Goal: Check status: Check status

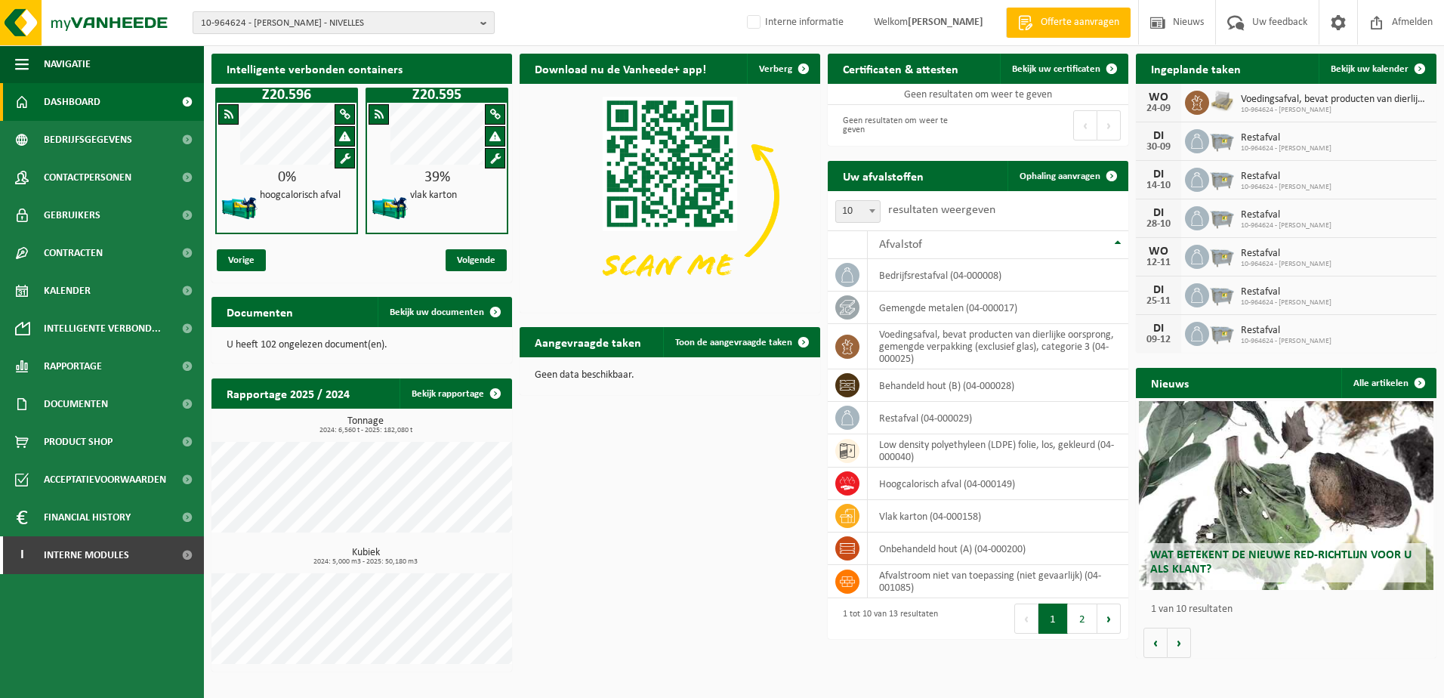
click at [356, 29] on span "10-964624 - [PERSON_NAME] - NIVELLES" at bounding box center [337, 23] width 273 height 23
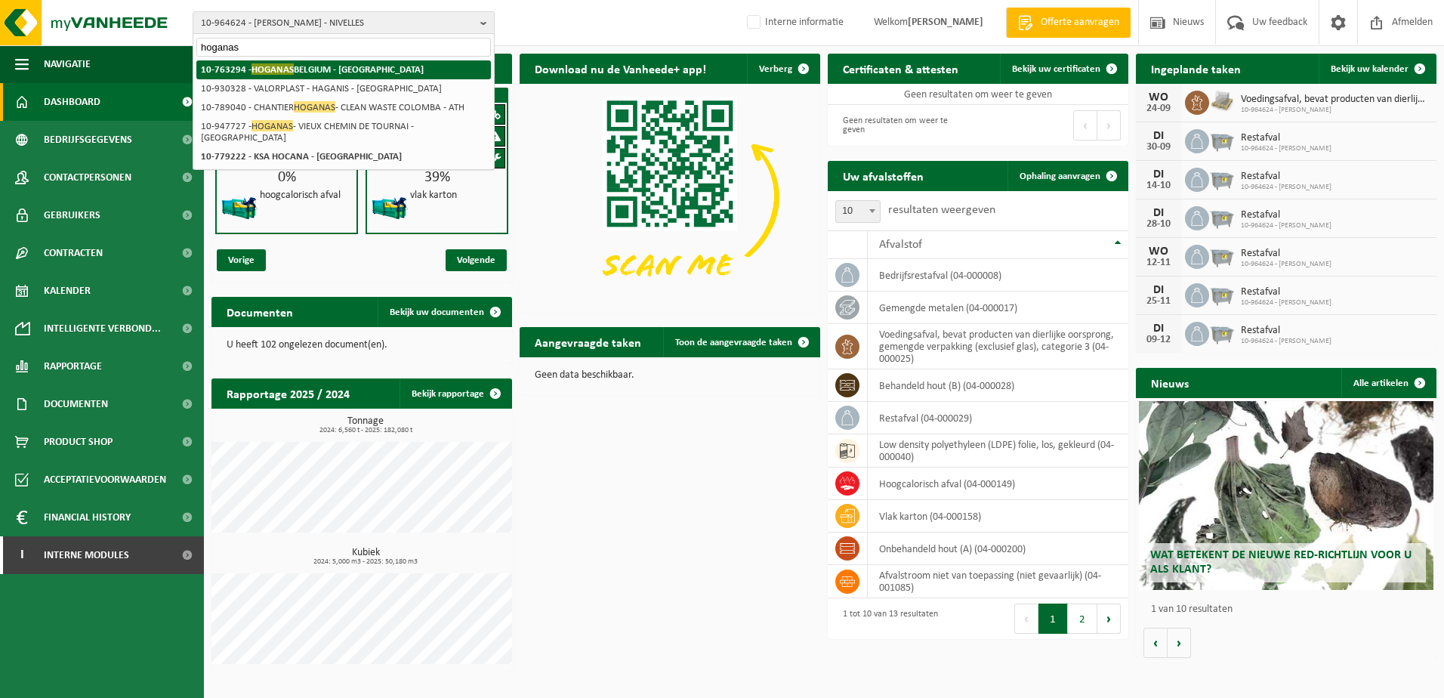
type input "hoganas"
click at [347, 60] on li "10-763294 - [GEOGRAPHIC_DATA] [GEOGRAPHIC_DATA] - [GEOGRAPHIC_DATA]" at bounding box center [343, 69] width 294 height 19
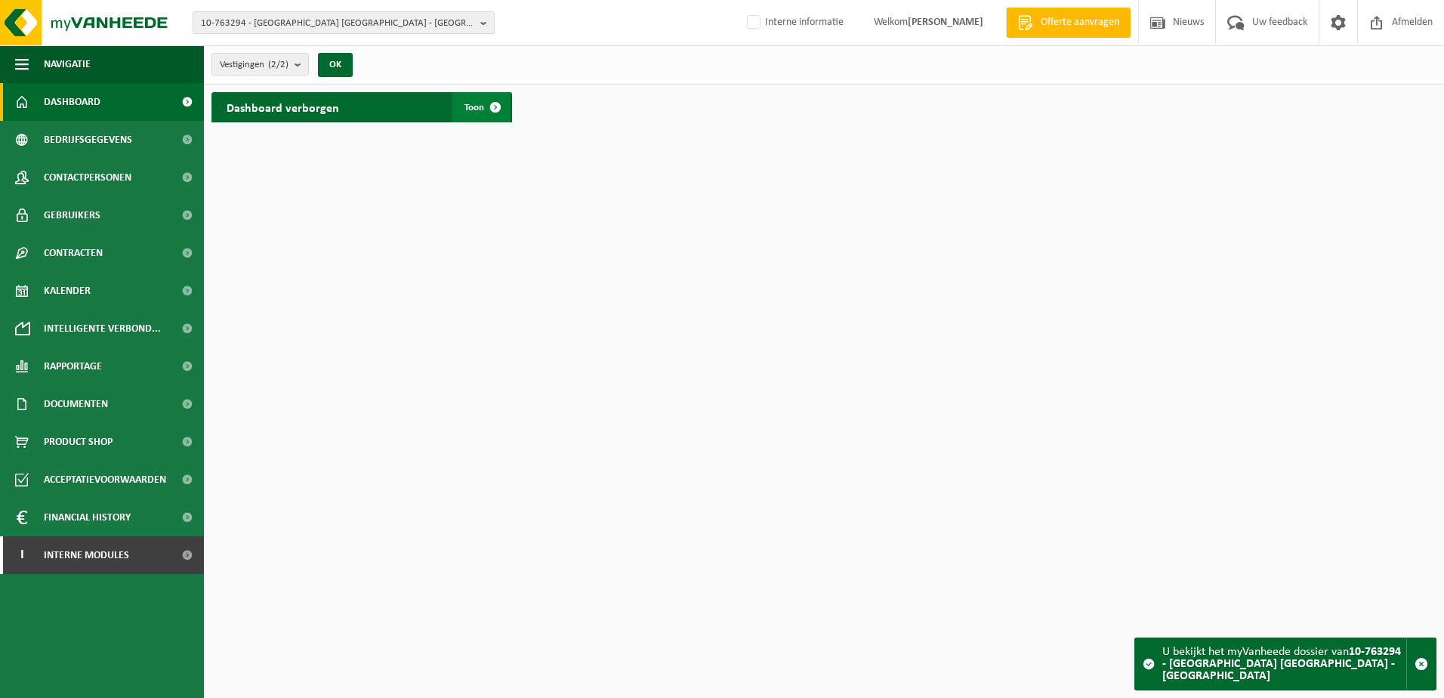
click at [495, 106] on span at bounding box center [495, 107] width 30 height 30
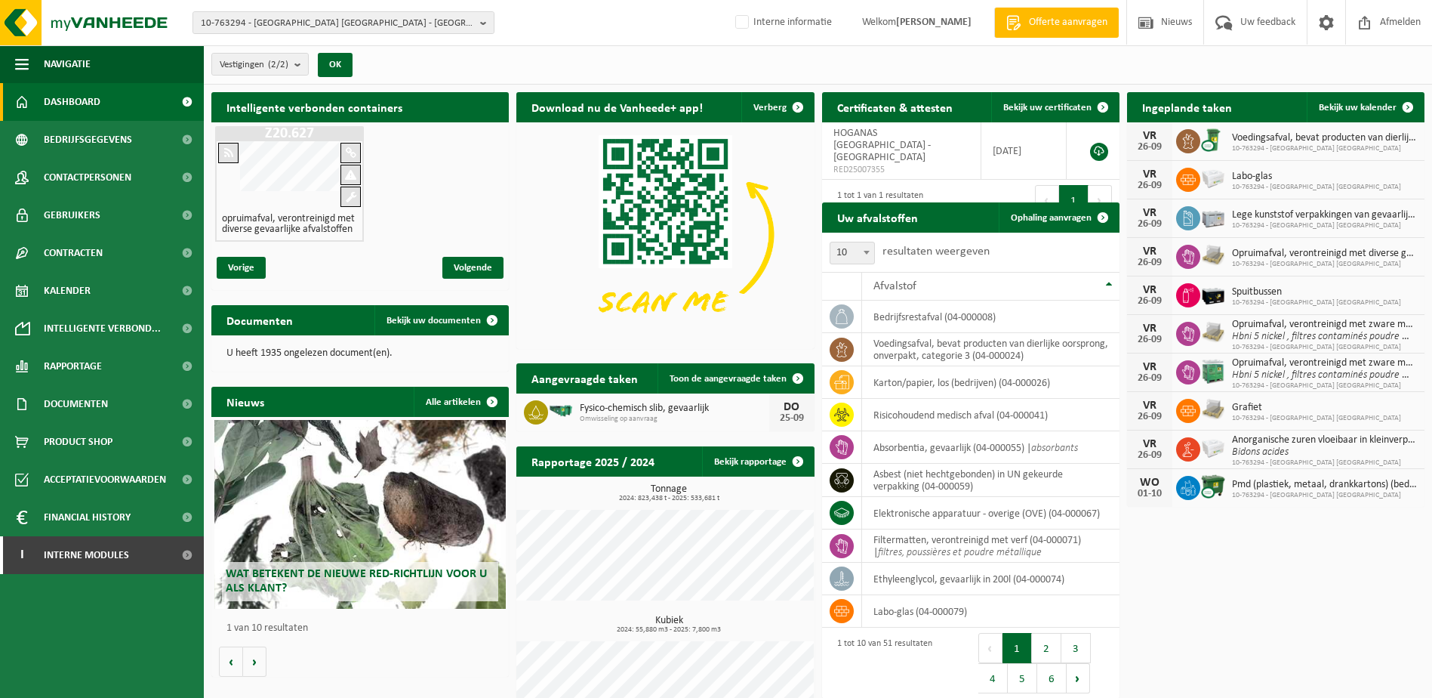
click at [436, 195] on div "Z20.627 opruimafval, verontreinigd met diverse gevaarlijke afvalstoffen" at bounding box center [360, 183] width 298 height 123
click at [378, 23] on span "10-763294 - HOGANAS BELGIUM - ATH" at bounding box center [337, 23] width 273 height 23
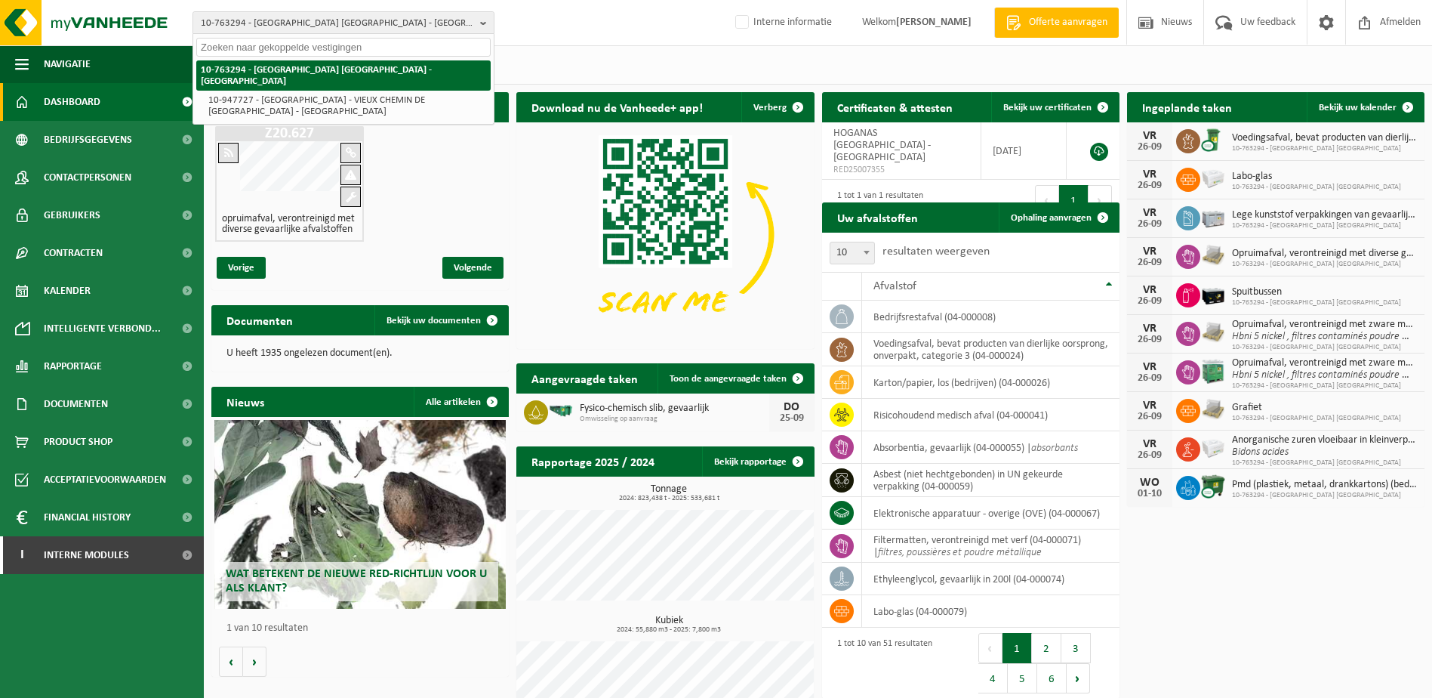
click at [378, 67] on li "10-763294 - HOGANAS BELGIUM - ATH" at bounding box center [343, 75] width 294 height 30
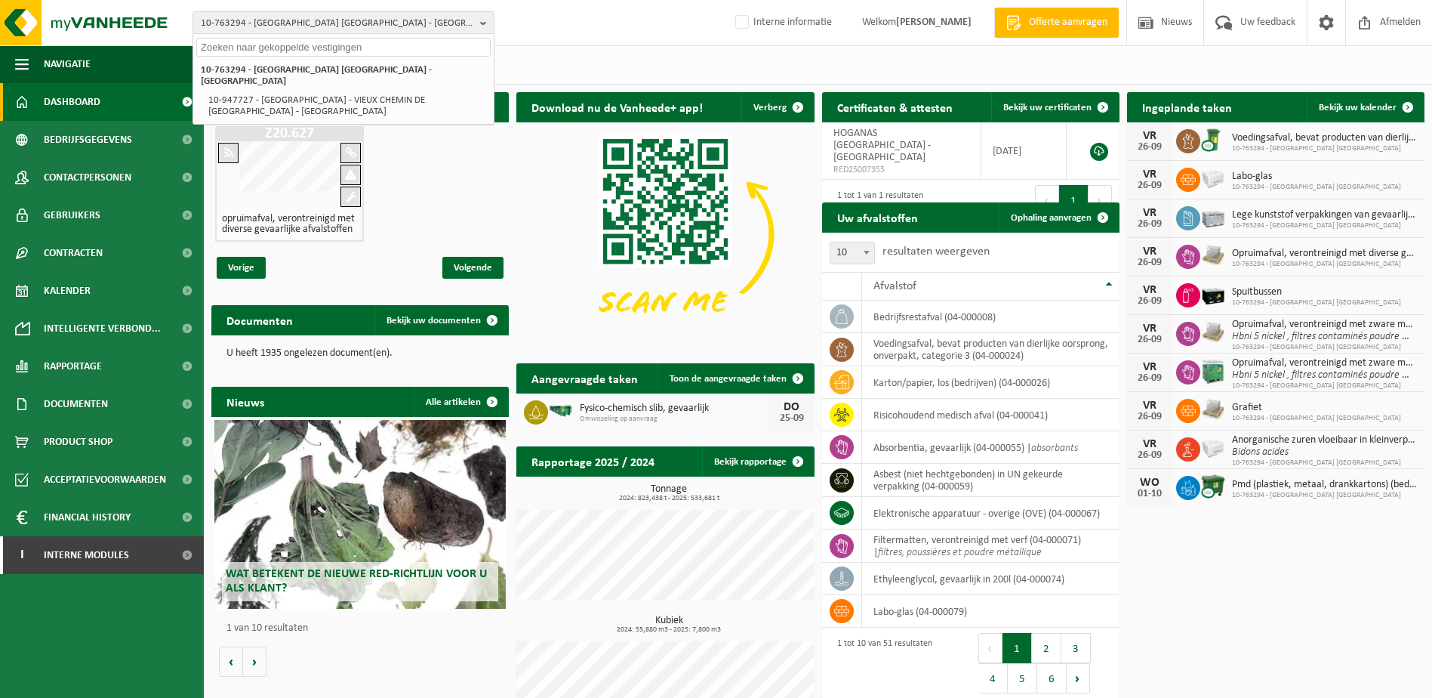
click at [476, 202] on div "Z20.627 opruimafval, verontreinigd met diverse gevaarlijke afvalstoffen" at bounding box center [360, 183] width 298 height 123
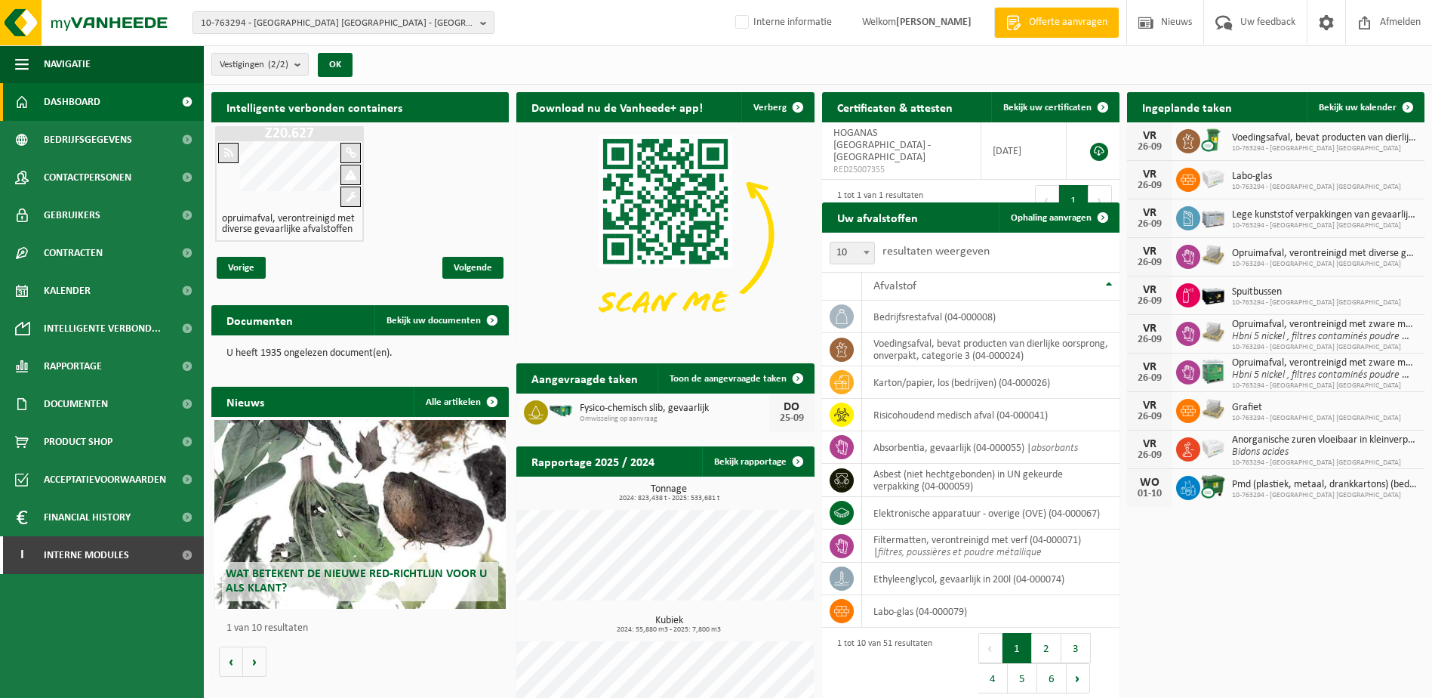
drag, startPoint x: 1309, startPoint y: 573, endPoint x: 1192, endPoint y: 570, distance: 117.1
click at [1309, 574] on div "Intelligente verbonden containers Z20.627 opruimafval, verontreinigd met divers…" at bounding box center [818, 416] width 1221 height 662
click at [1257, 612] on div "Intelligente verbonden containers Z20.627 opruimafval, verontreinigd met divers…" at bounding box center [818, 416] width 1221 height 662
click at [1352, 612] on div "Intelligente verbonden containers Z20.627 opruimafval, verontreinigd met divers…" at bounding box center [818, 416] width 1221 height 662
click at [594, 36] on div "10-763294 - HOGANAS BELGIUM - ATH 10-763294 - HOGANAS BELGIUM - ATH 10-947727 -…" at bounding box center [716, 23] width 1432 height 46
